Goal: Information Seeking & Learning: Learn about a topic

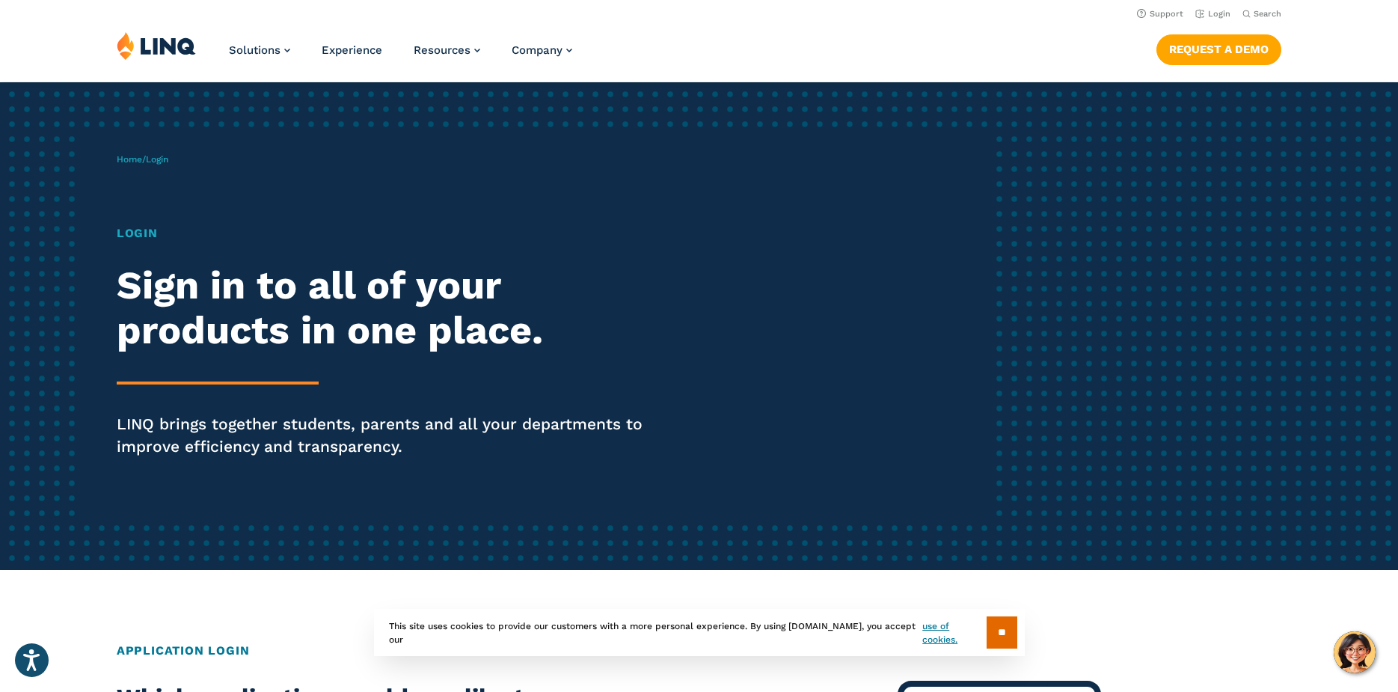
click at [134, 231] on h1 "Login" at bounding box center [386, 233] width 539 height 18
click at [1214, 10] on link "Login" at bounding box center [1212, 14] width 35 height 10
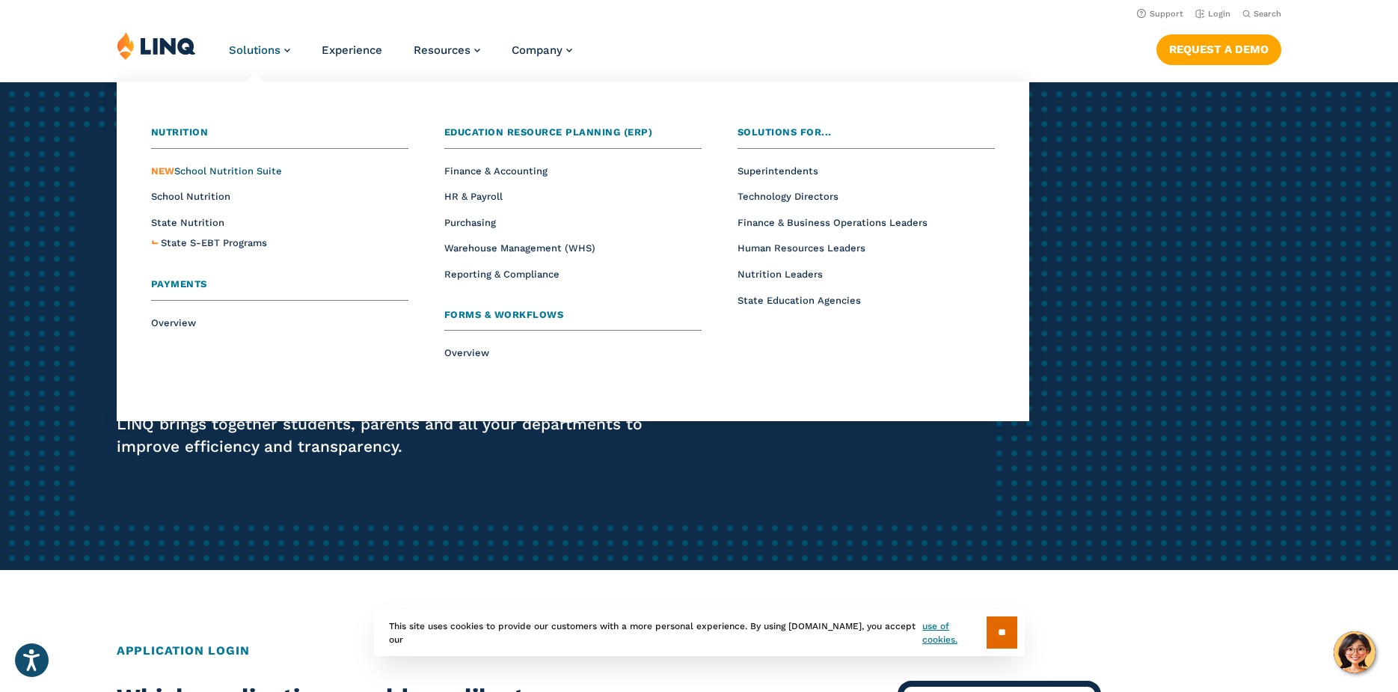
click at [218, 170] on span "NEW School Nutrition Suite" at bounding box center [216, 170] width 131 height 11
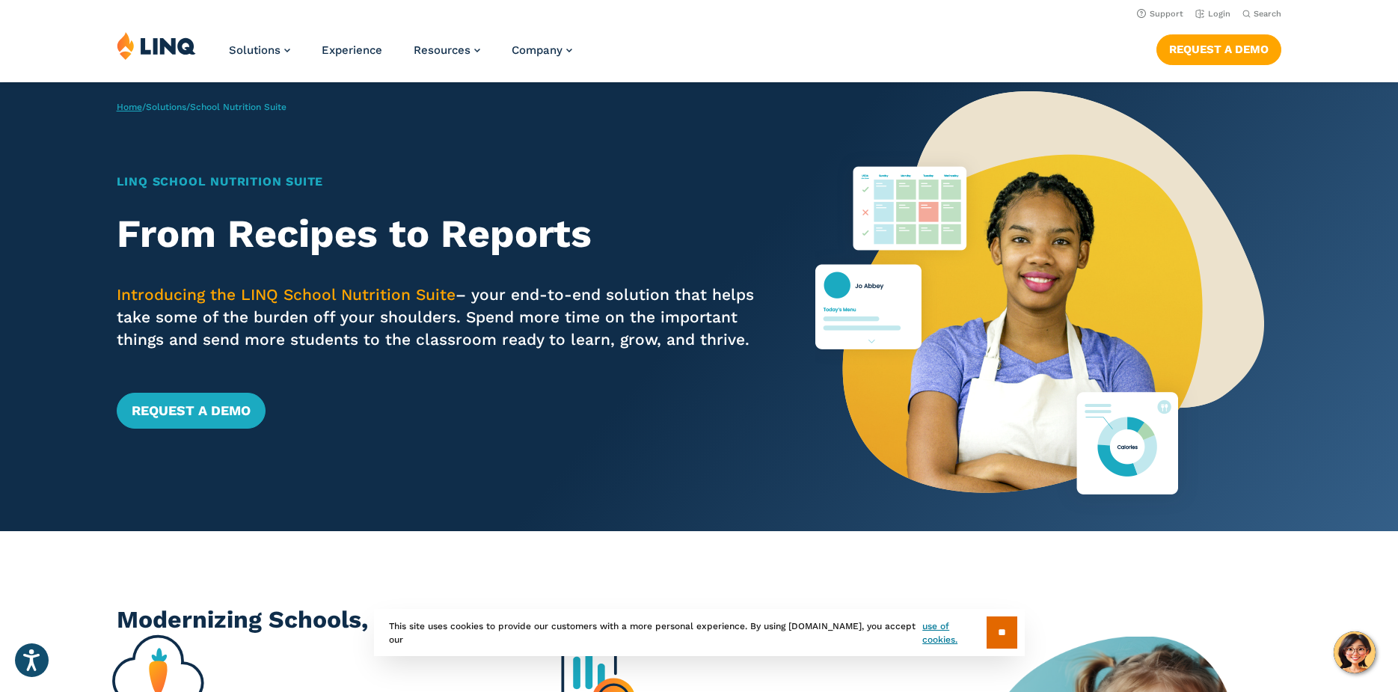
click at [124, 104] on link "Home" at bounding box center [129, 107] width 25 height 10
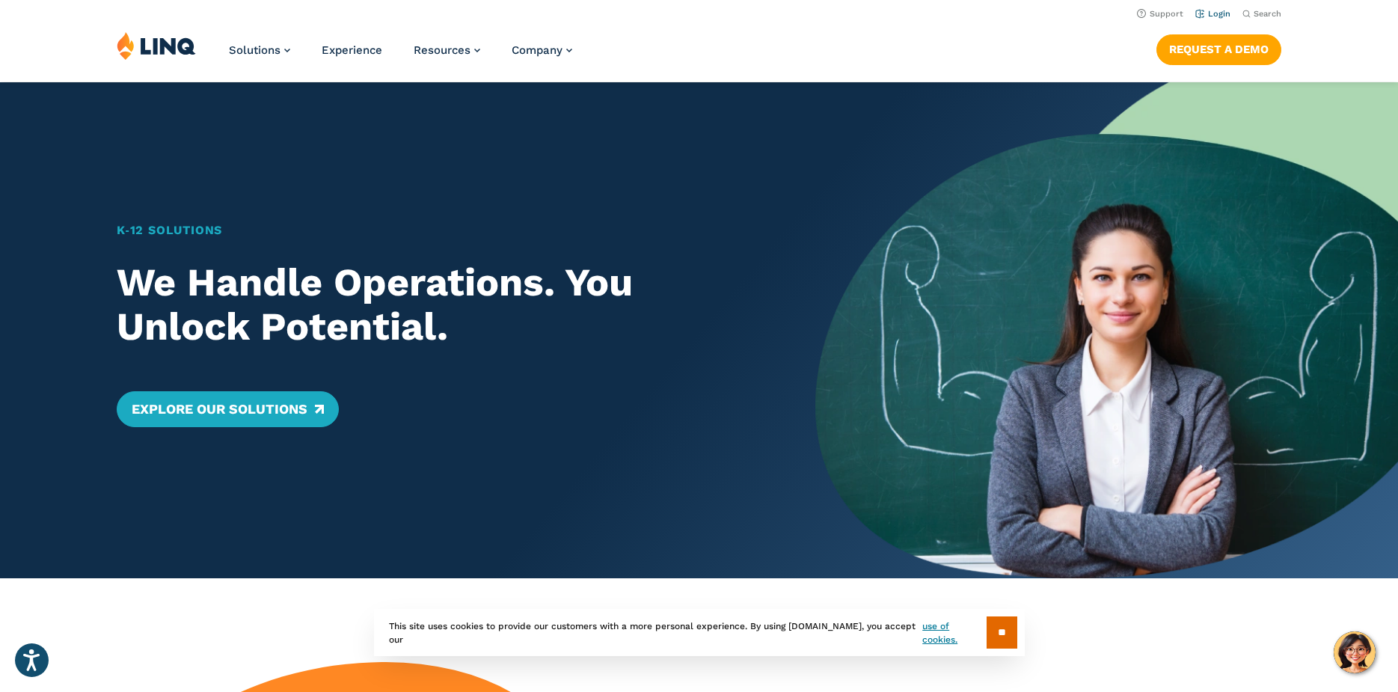
click at [1223, 9] on link "Login" at bounding box center [1212, 14] width 35 height 10
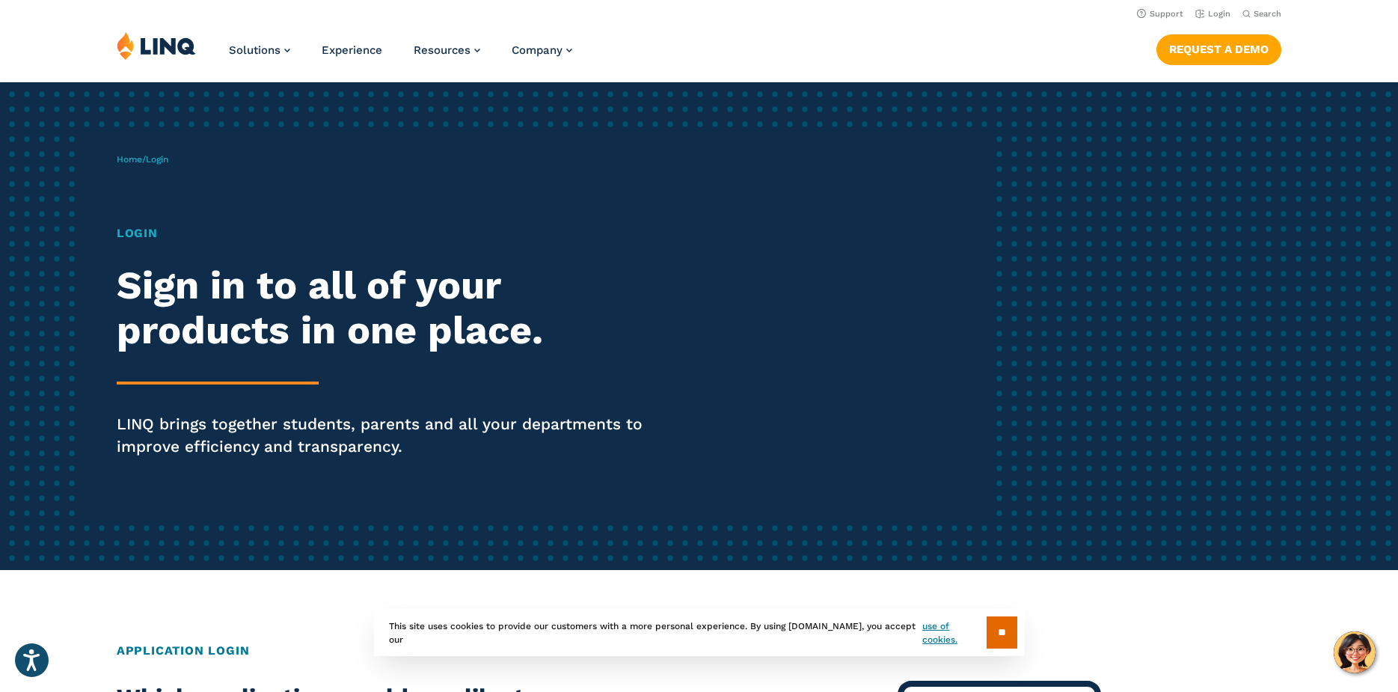
click at [140, 238] on h1 "Login" at bounding box center [386, 233] width 539 height 18
click at [128, 160] on link "Home" at bounding box center [129, 159] width 25 height 10
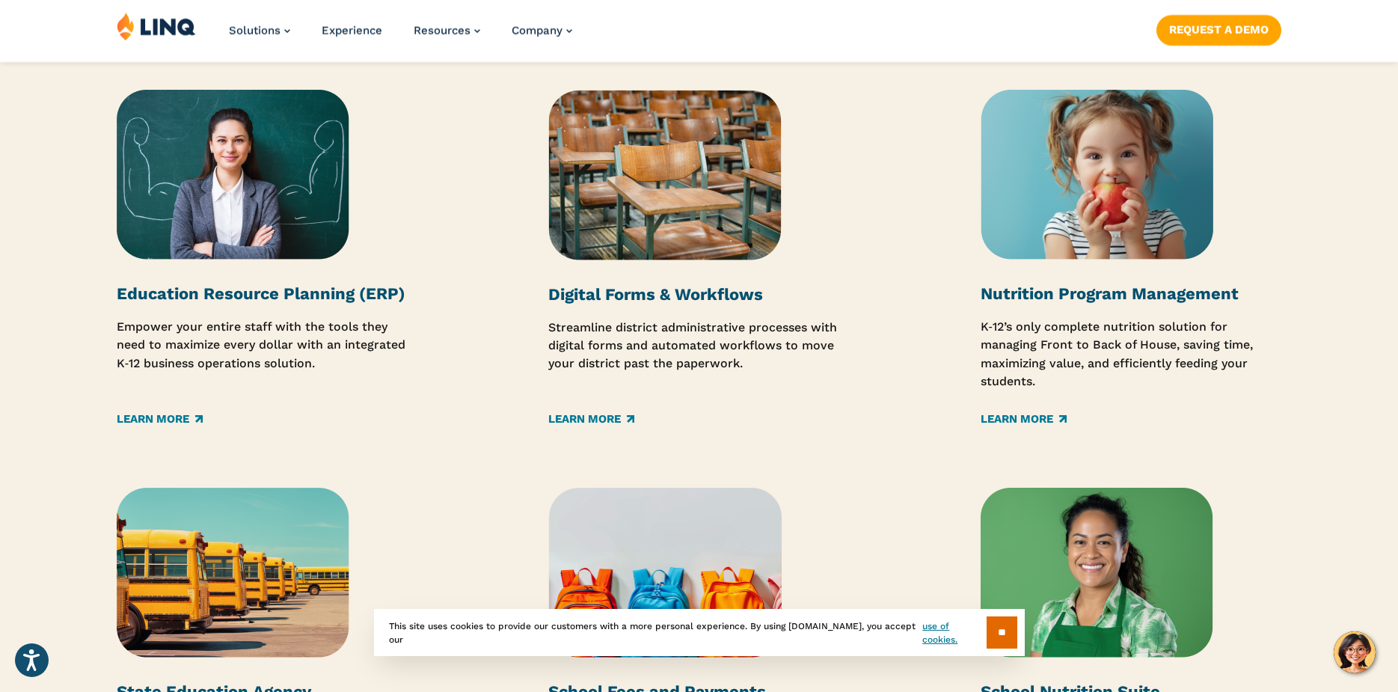
scroll to position [2020, 0]
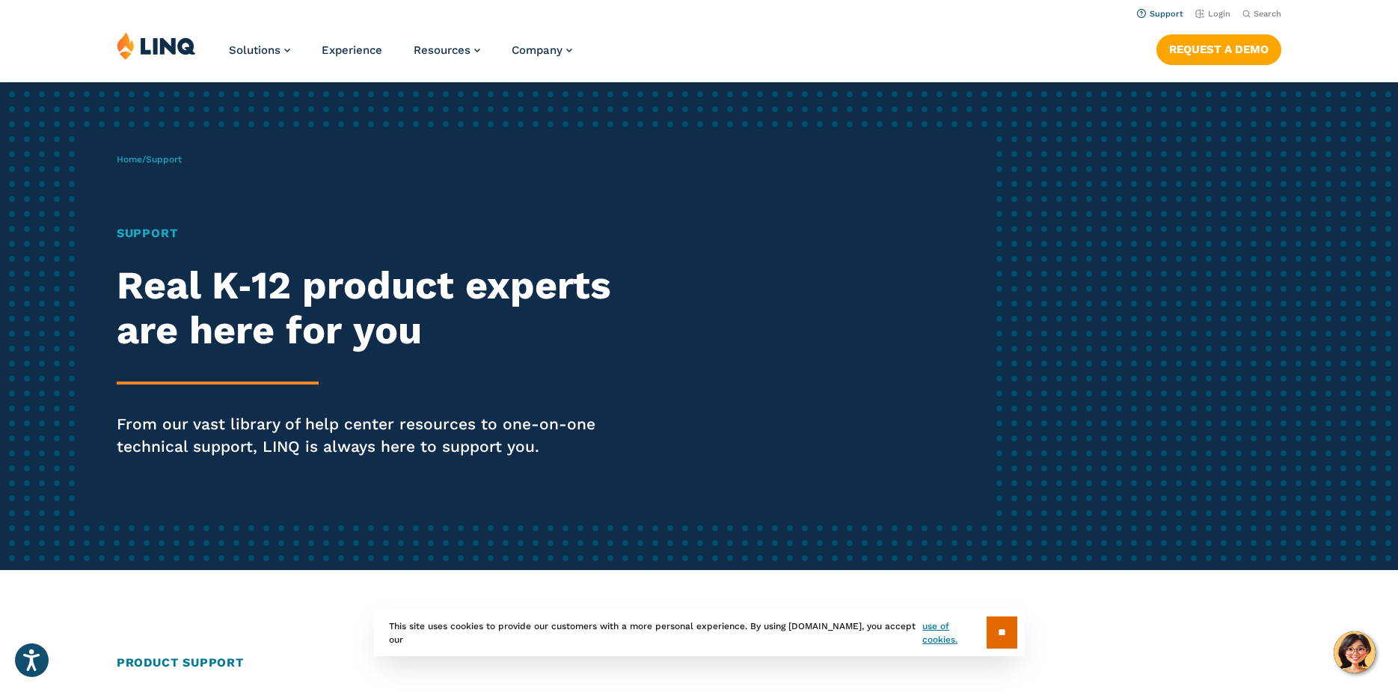
click at [1160, 10] on link "Support" at bounding box center [1160, 14] width 46 height 10
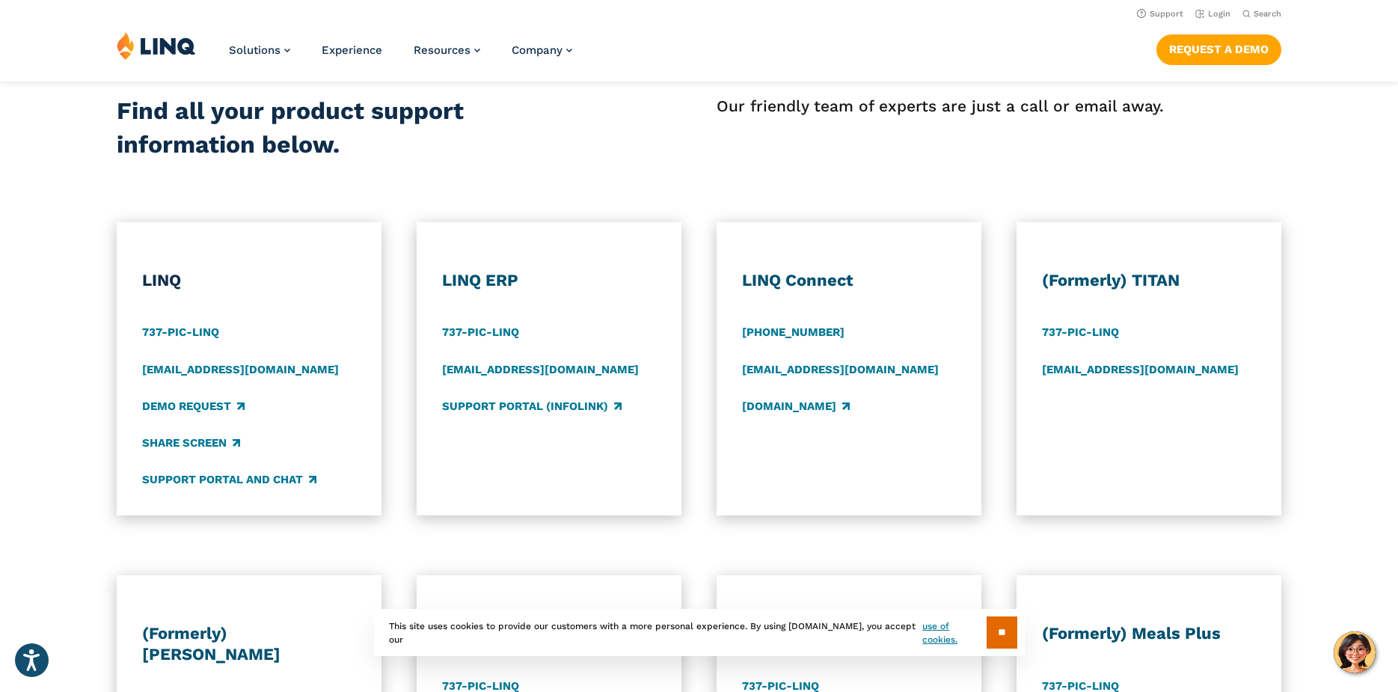
scroll to position [524, 0]
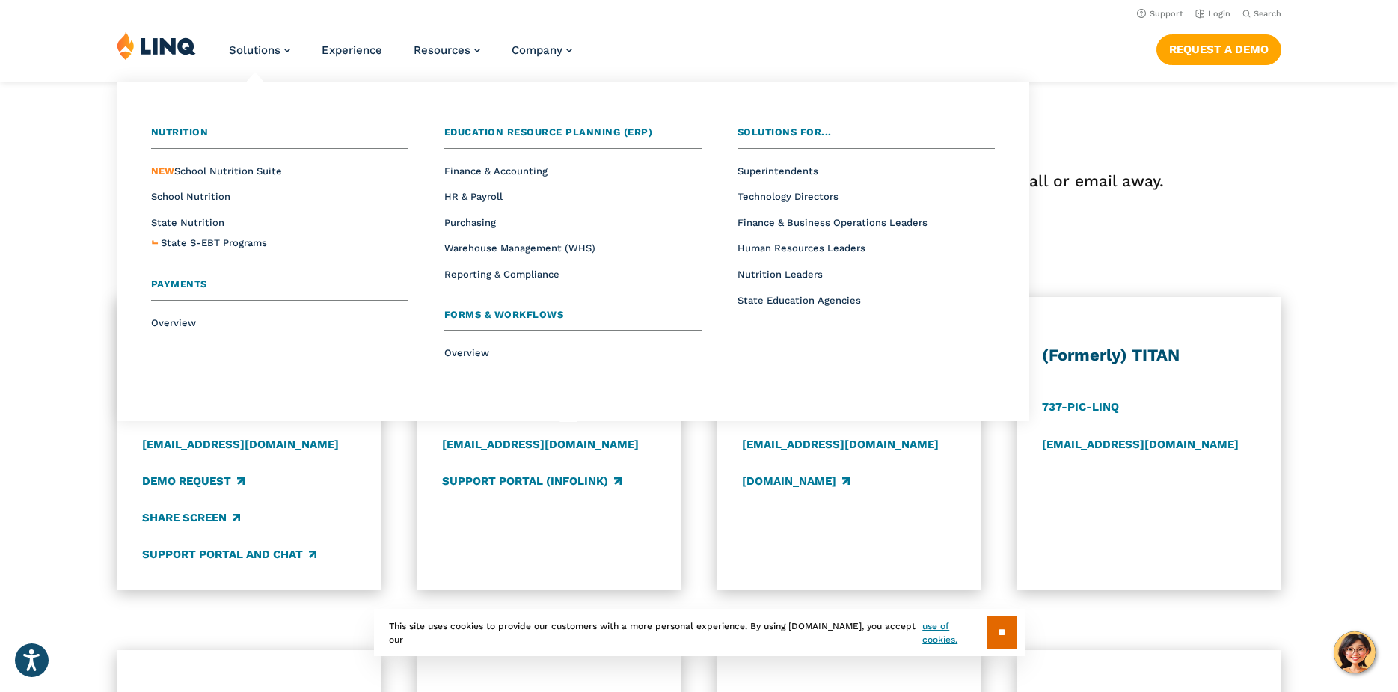
drag, startPoint x: 284, startPoint y: 102, endPoint x: 313, endPoint y: 153, distance: 58.3
click at [311, 153] on div "Nutrition Overview NEW School Nutrition Suite School Nutrition State Nutrition …" at bounding box center [573, 251] width 898 height 325
click at [518, 171] on span "Finance & Accounting" at bounding box center [495, 170] width 103 height 11
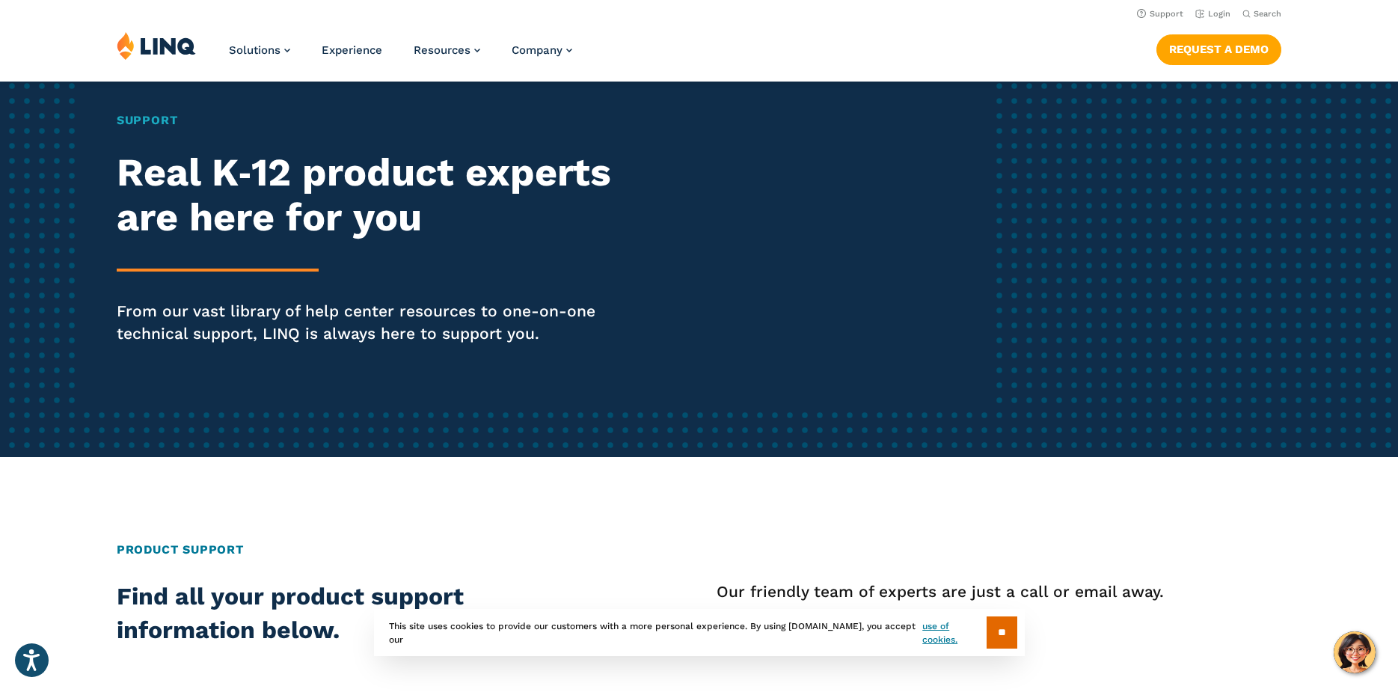
scroll to position [0, 0]
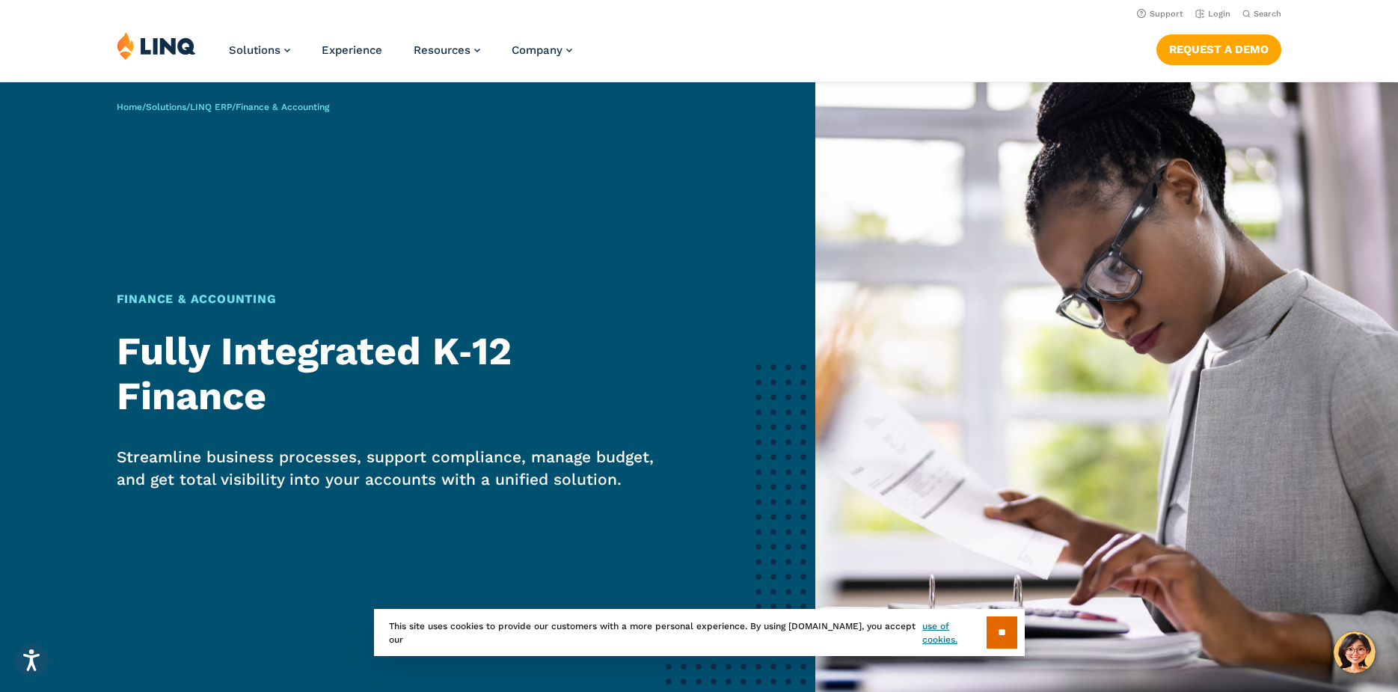
drag, startPoint x: 461, startPoint y: 301, endPoint x: 496, endPoint y: 272, distance: 45.2
click at [477, 290] on h1 "Finance & Accounting" at bounding box center [392, 299] width 551 height 18
